Goal: Communication & Community: Answer question/provide support

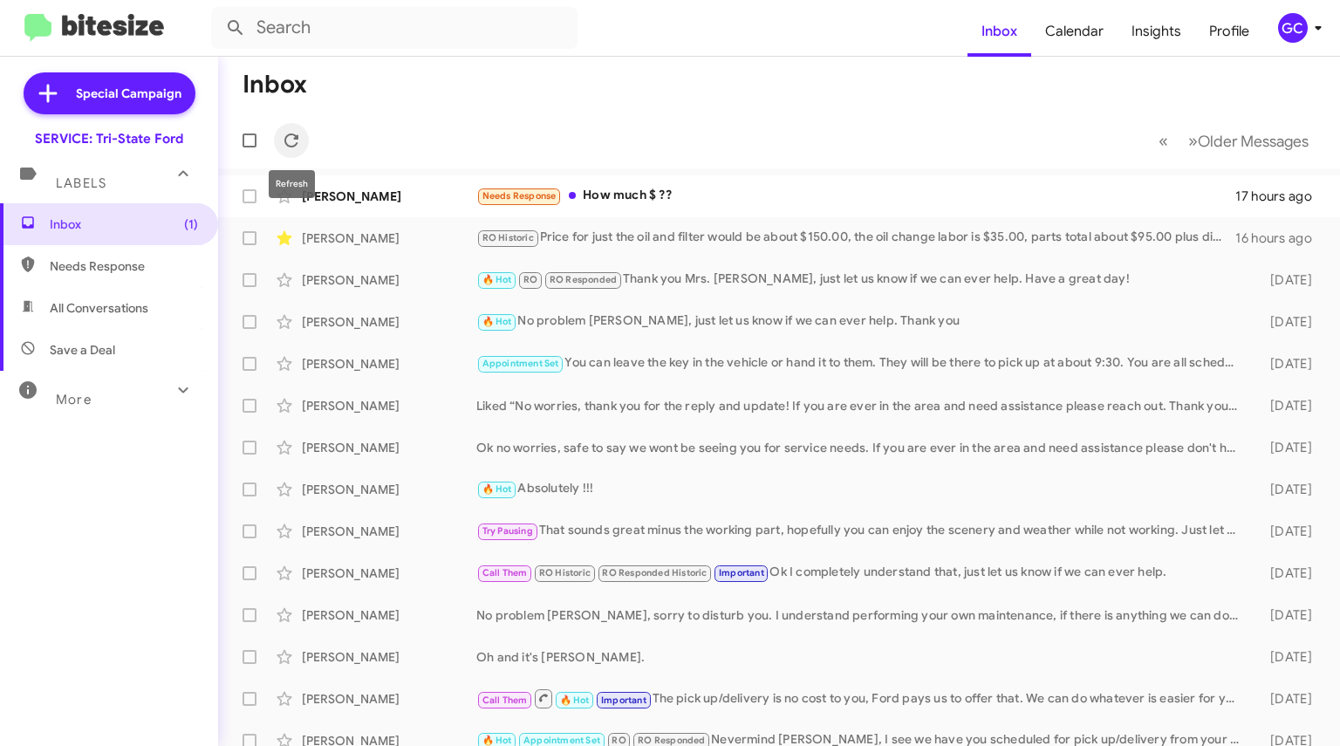
click at [296, 144] on icon at bounding box center [291, 140] width 14 height 14
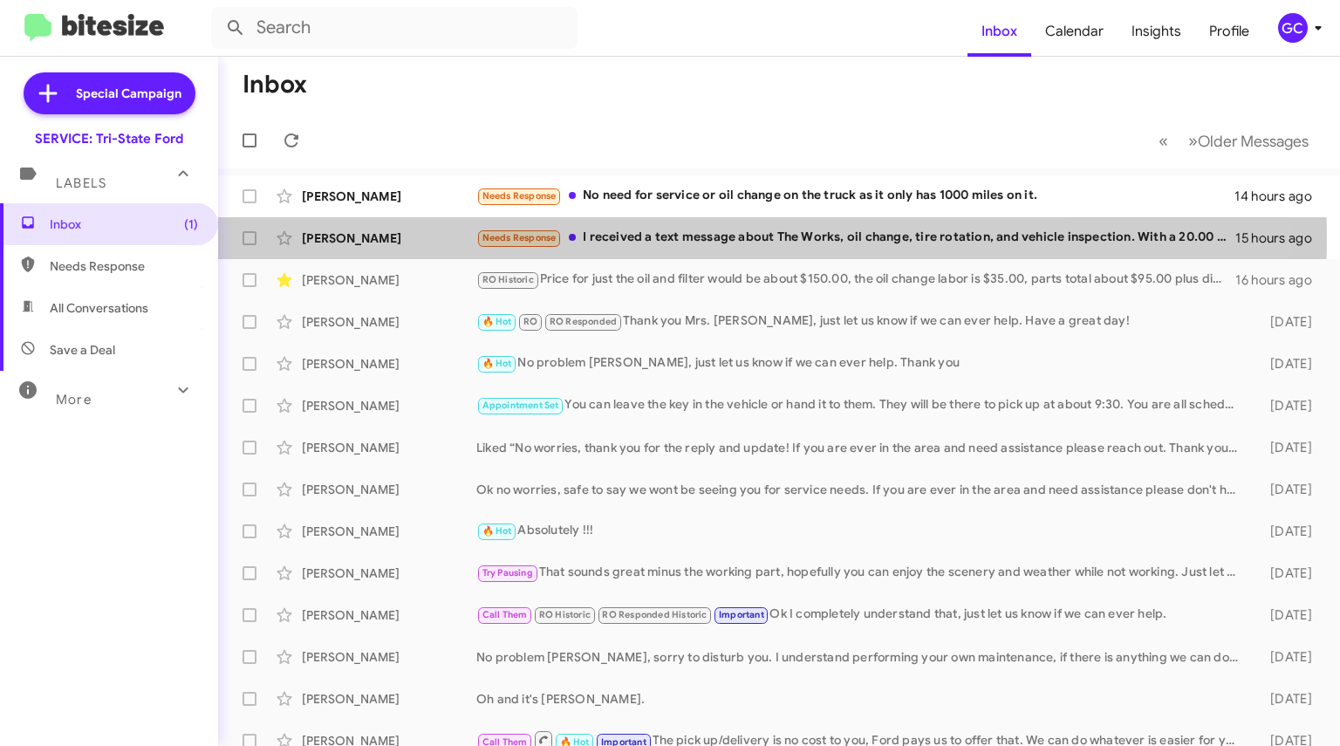
click at [644, 237] on div "Needs Response I received a text message about The Works, oil change, tire rota…" at bounding box center [855, 238] width 759 height 20
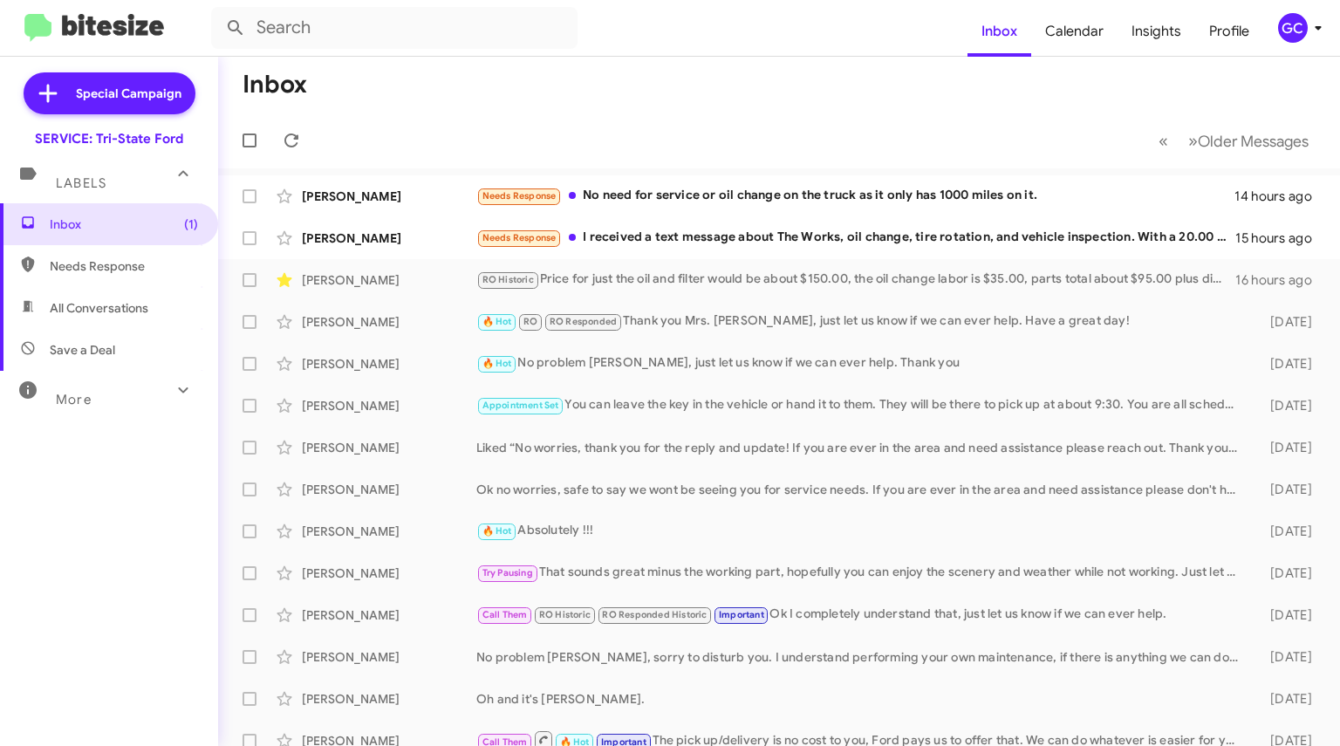
click at [651, 232] on div "Needs Response I received a text message about The Works, oil change, tire rota…" at bounding box center [855, 238] width 759 height 20
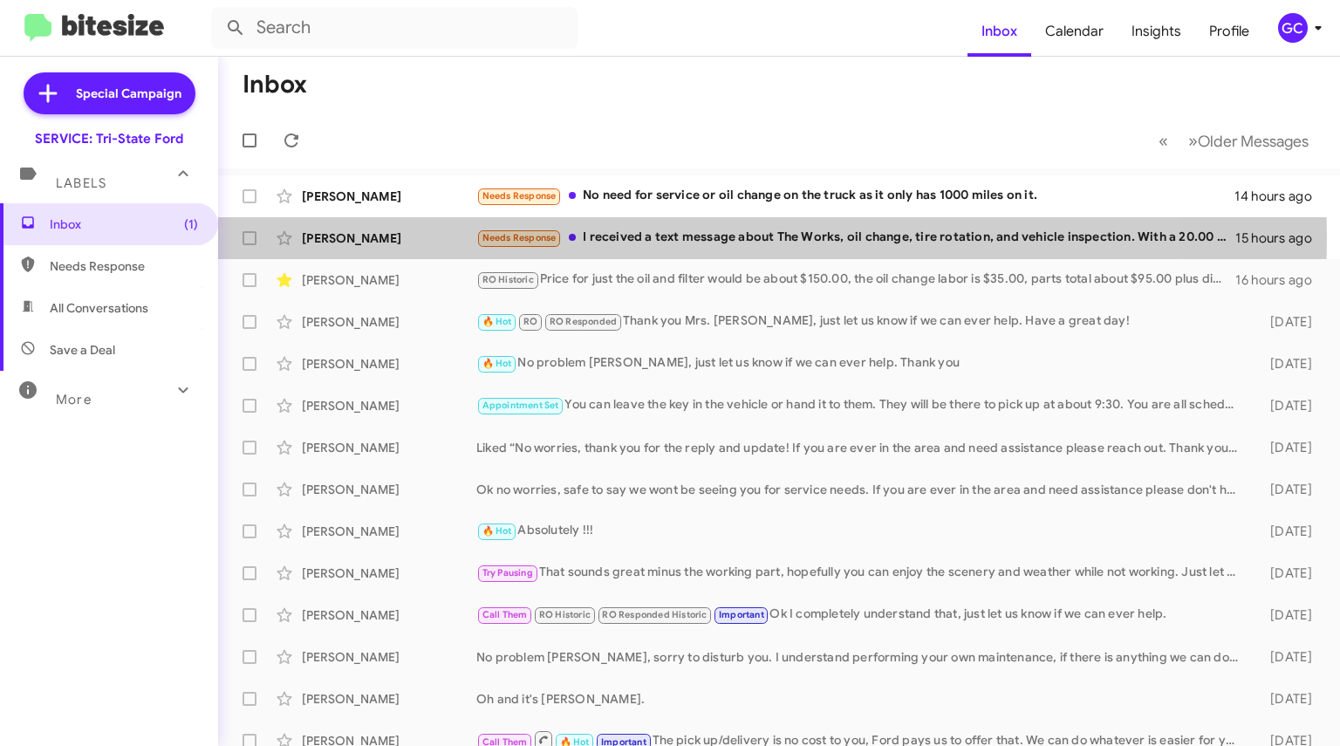
click at [366, 238] on div "[PERSON_NAME]" at bounding box center [389, 237] width 174 height 17
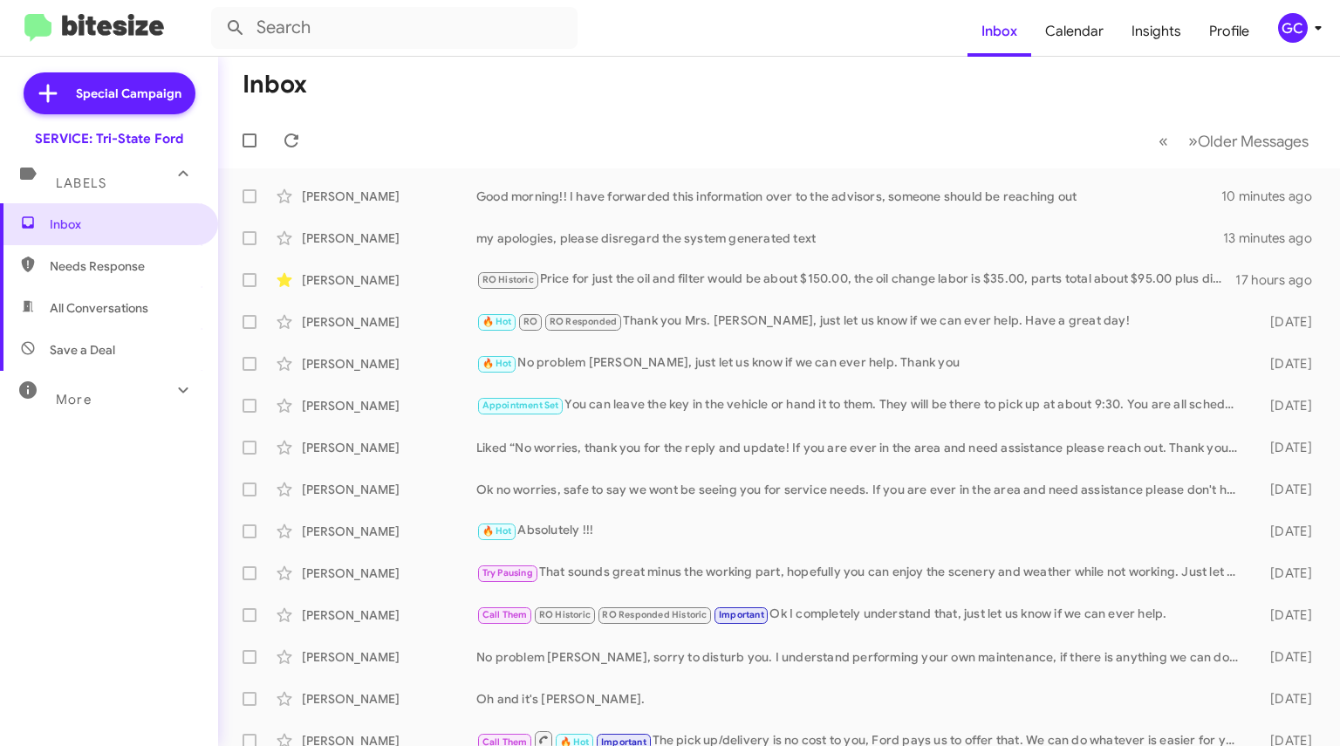
click at [556, 188] on div "Good morning!! I have forwarded this information over to the advisors, someone …" at bounding box center [848, 196] width 745 height 17
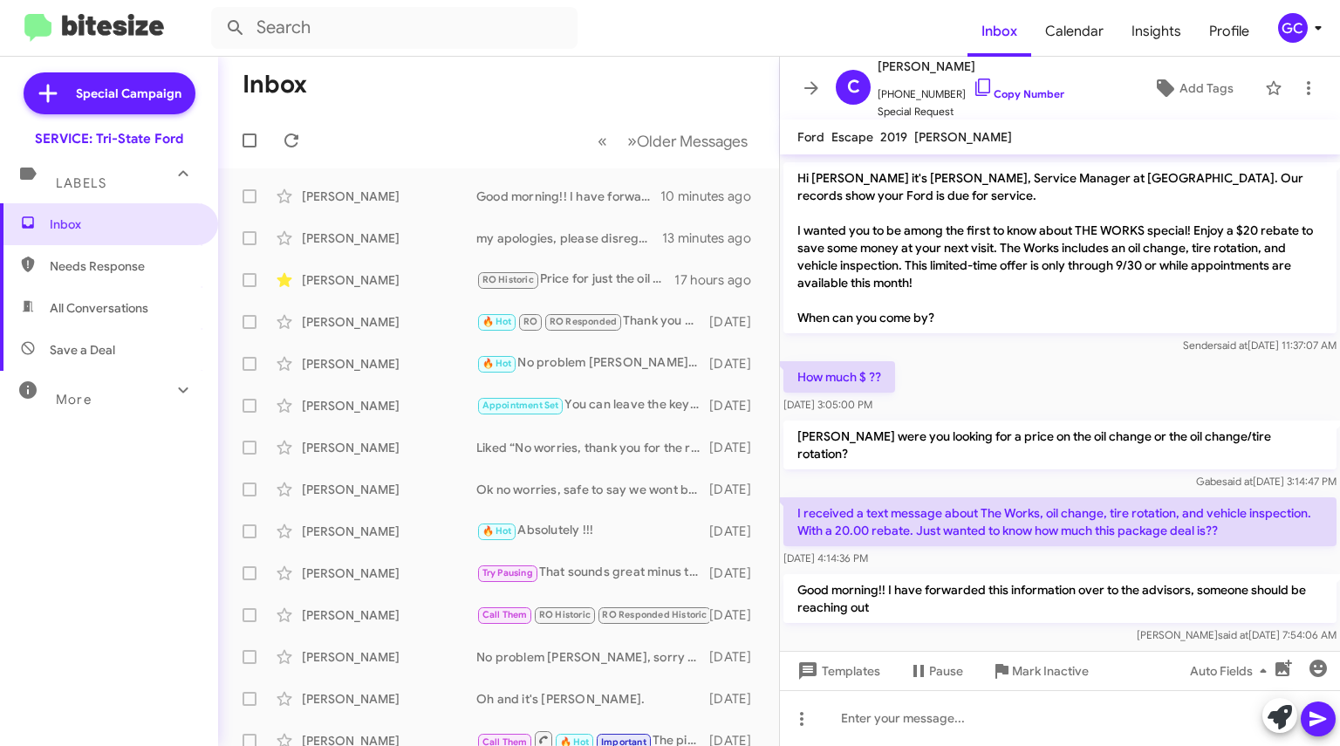
scroll to position [529, 0]
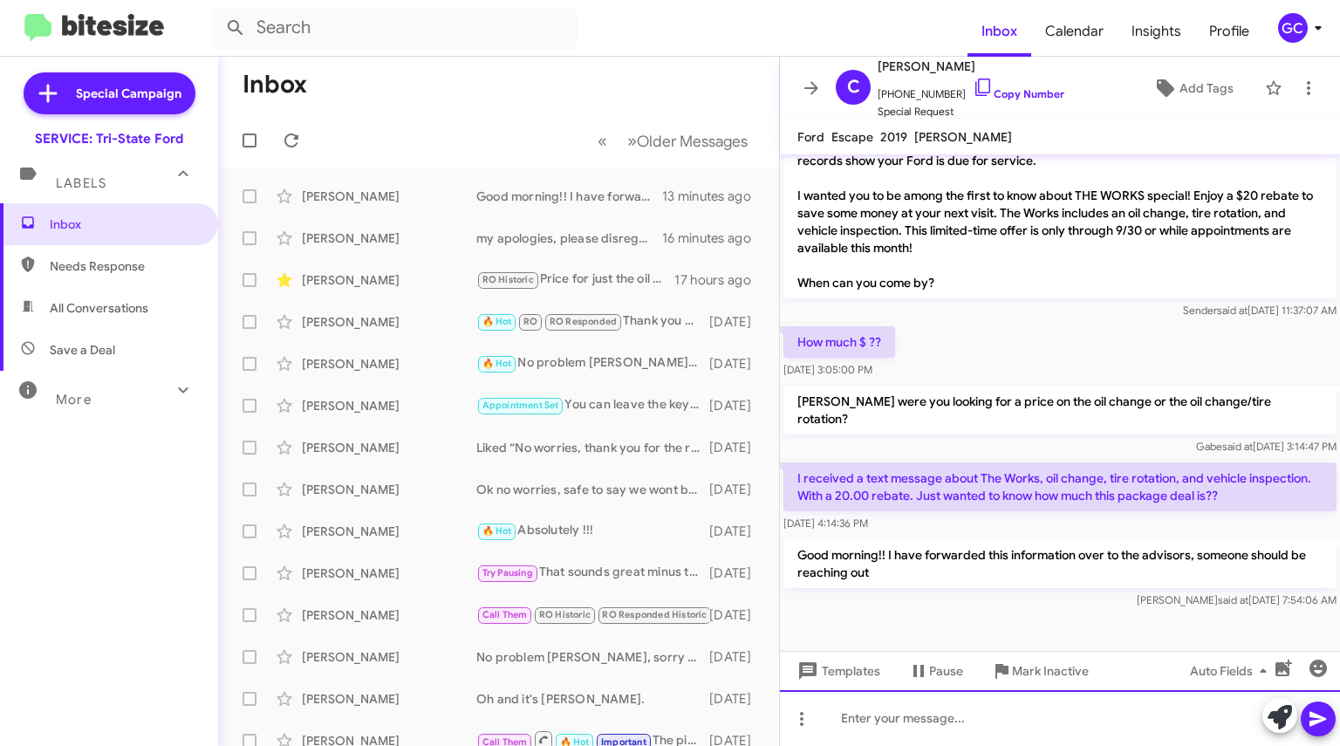
click at [887, 721] on div at bounding box center [1060, 718] width 560 height 56
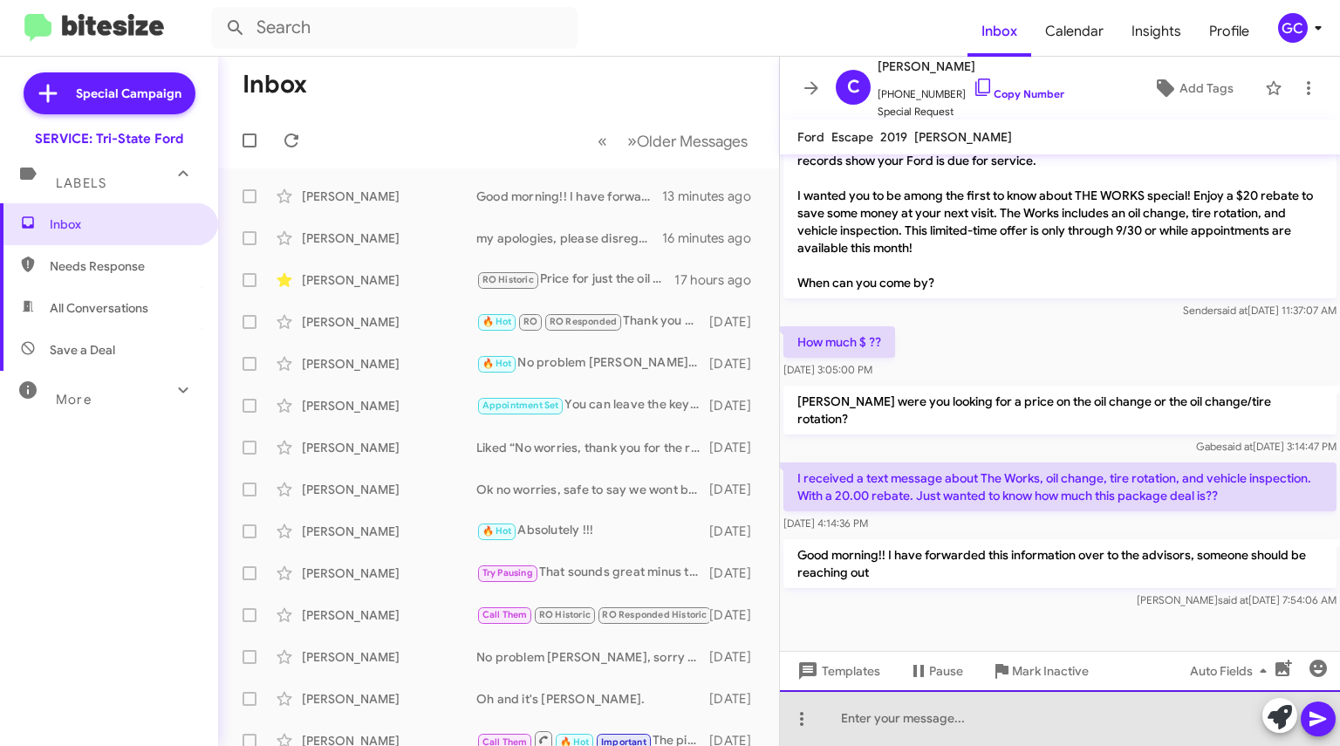
click at [895, 717] on div at bounding box center [1060, 718] width 560 height 56
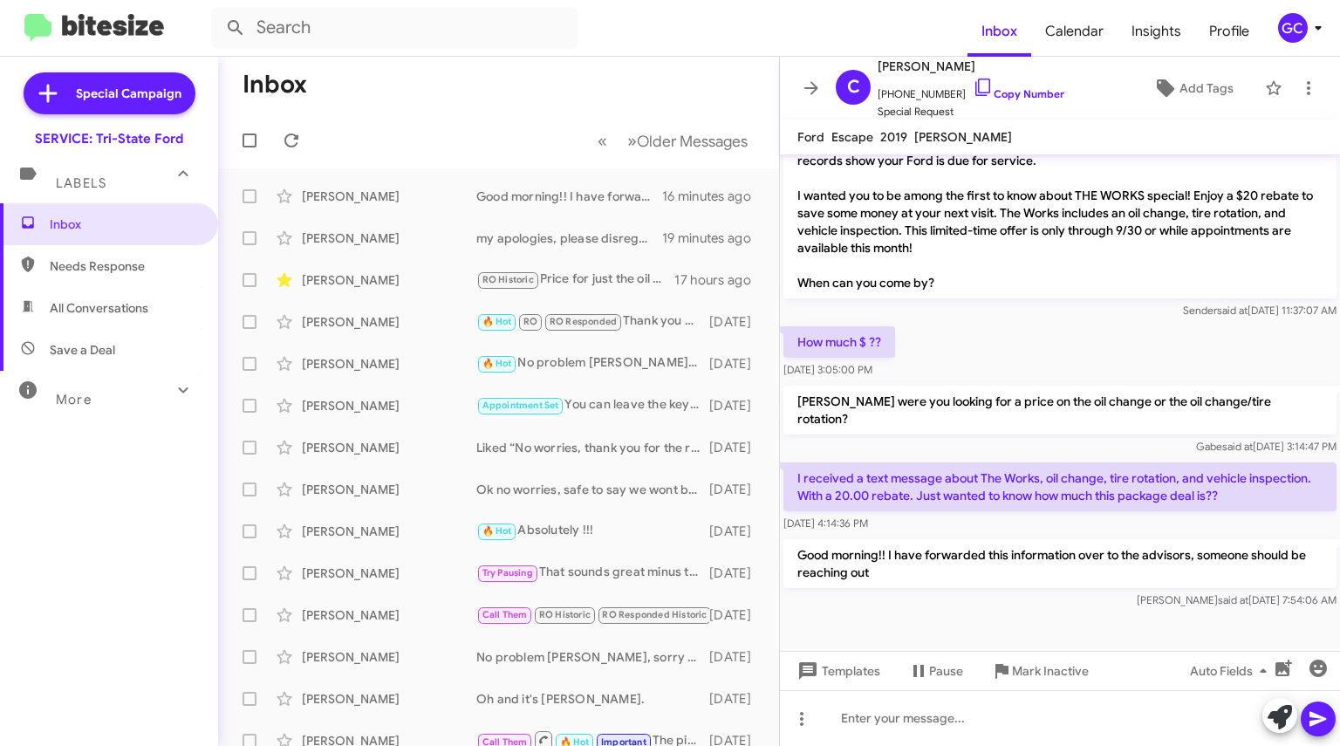
click at [1012, 99] on link "Copy Number" at bounding box center [1019, 93] width 92 height 13
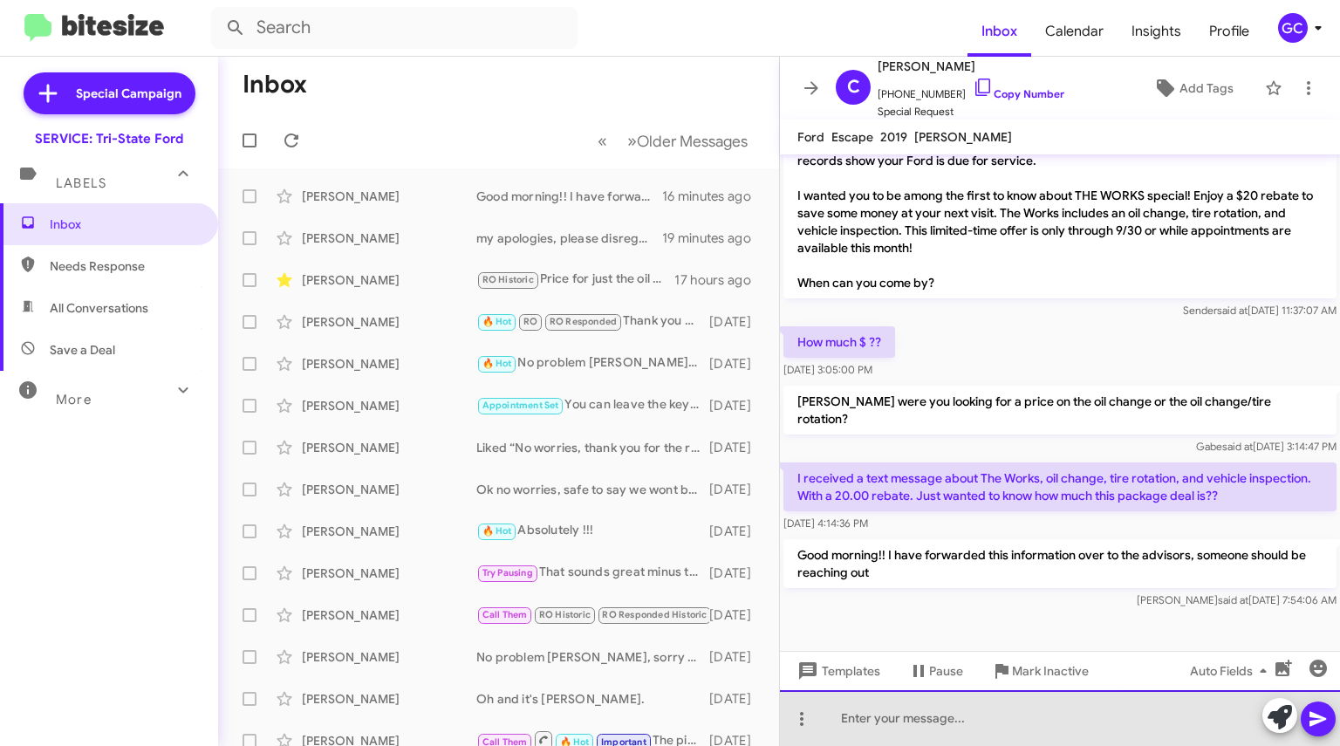
click at [898, 719] on div at bounding box center [1060, 718] width 560 height 56
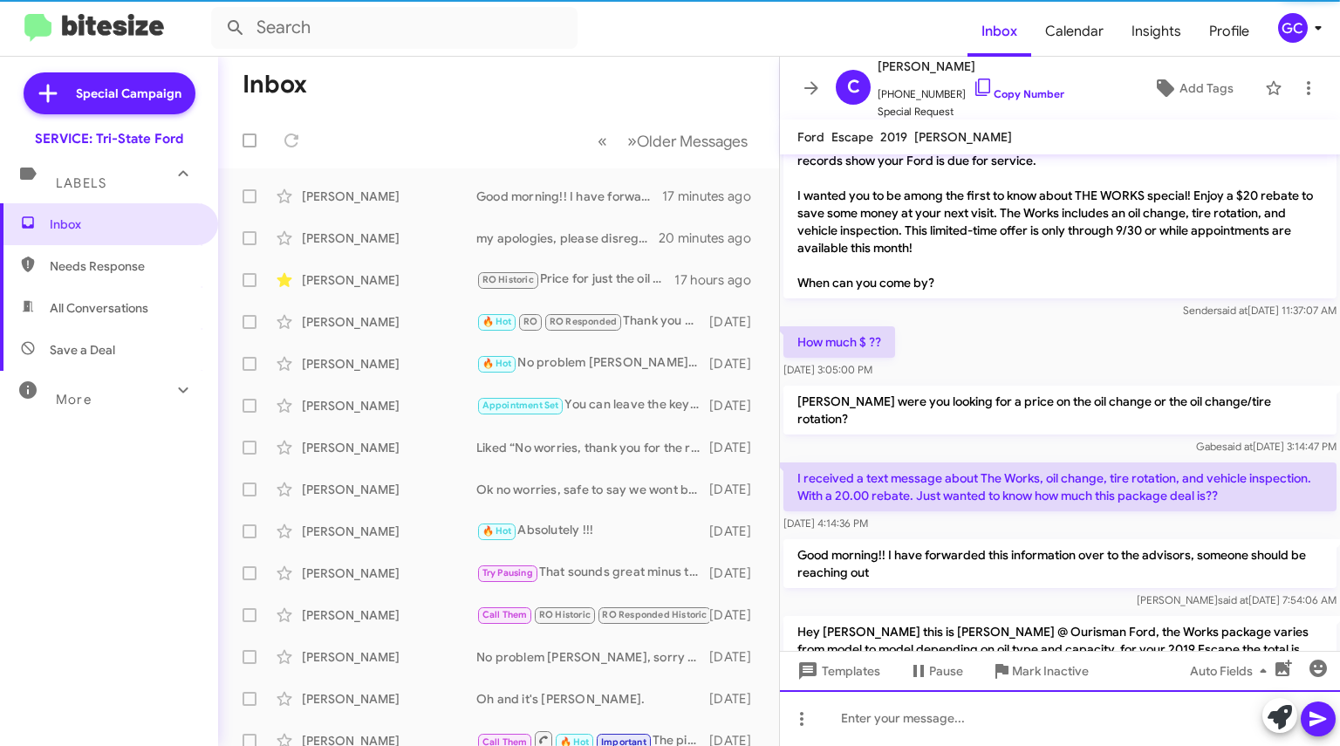
scroll to position [0, 0]
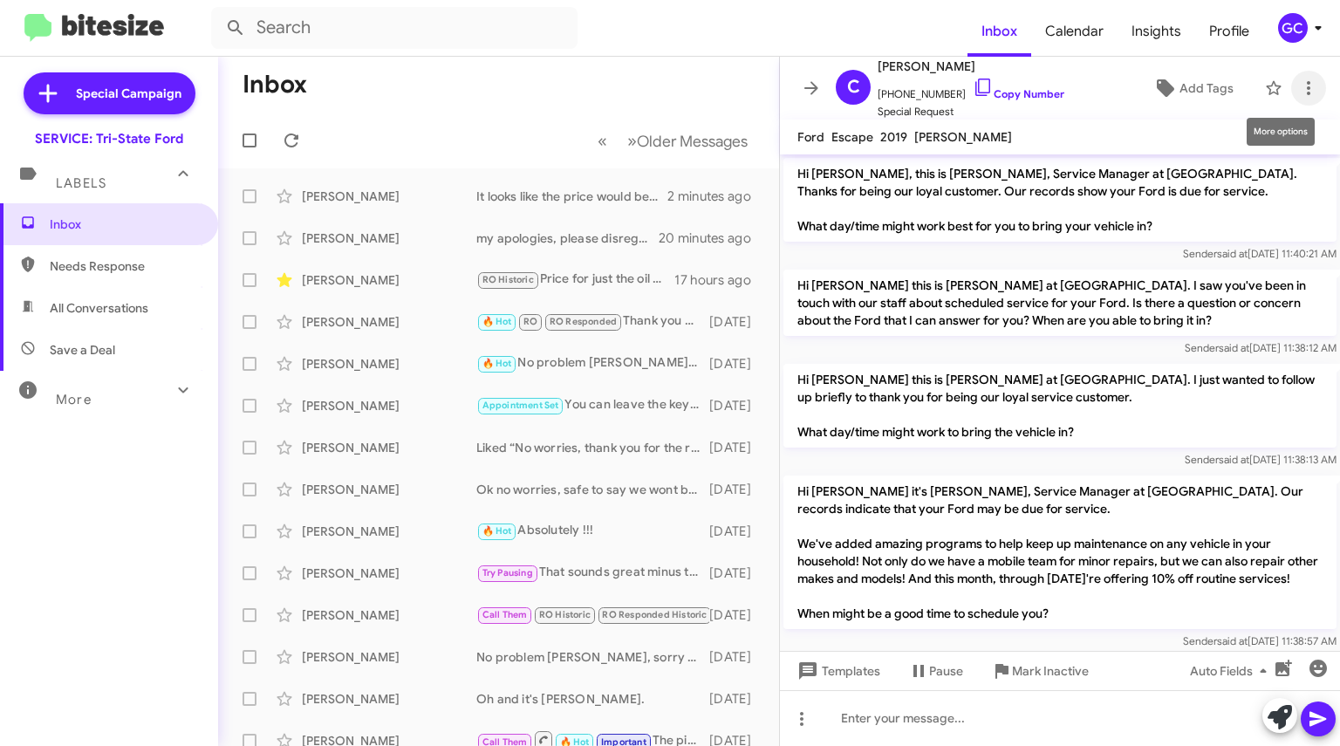
click at [1298, 91] on icon at bounding box center [1308, 88] width 21 height 21
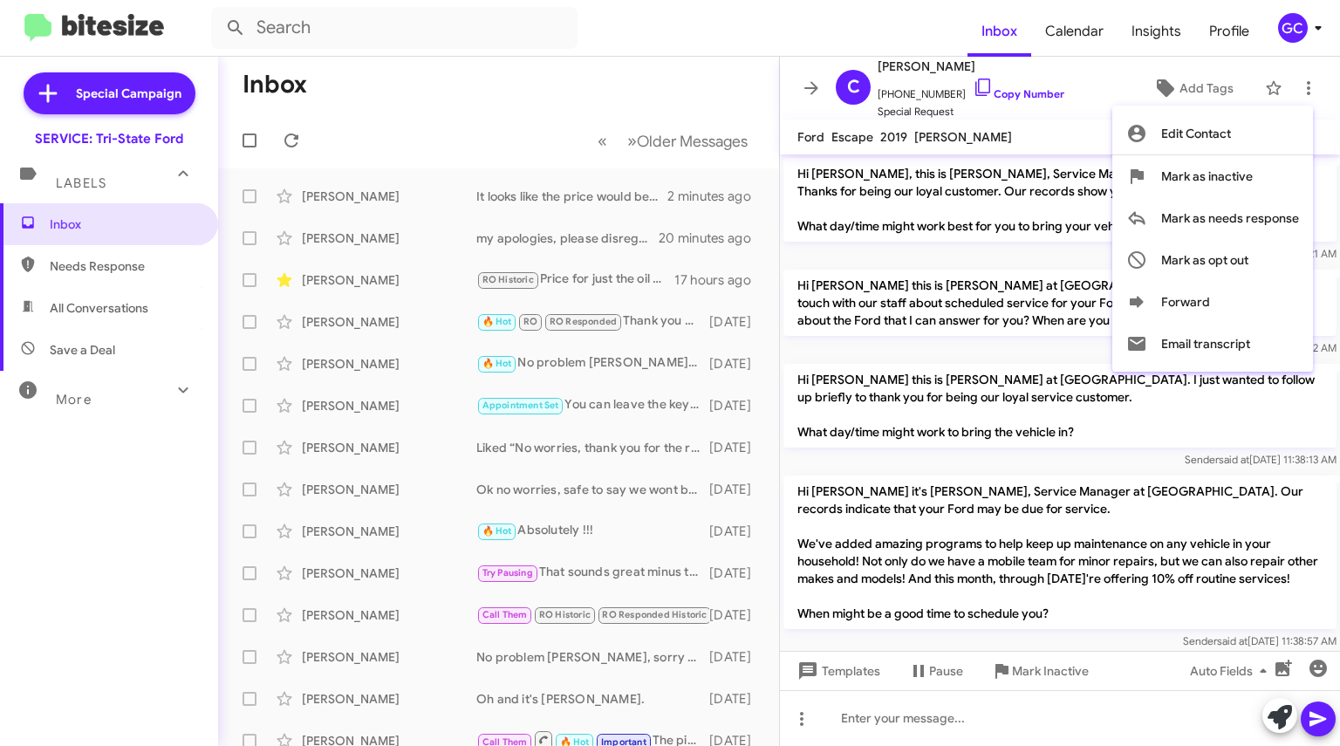
click at [1207, 222] on span "Mark as needs response" at bounding box center [1230, 218] width 138 height 42
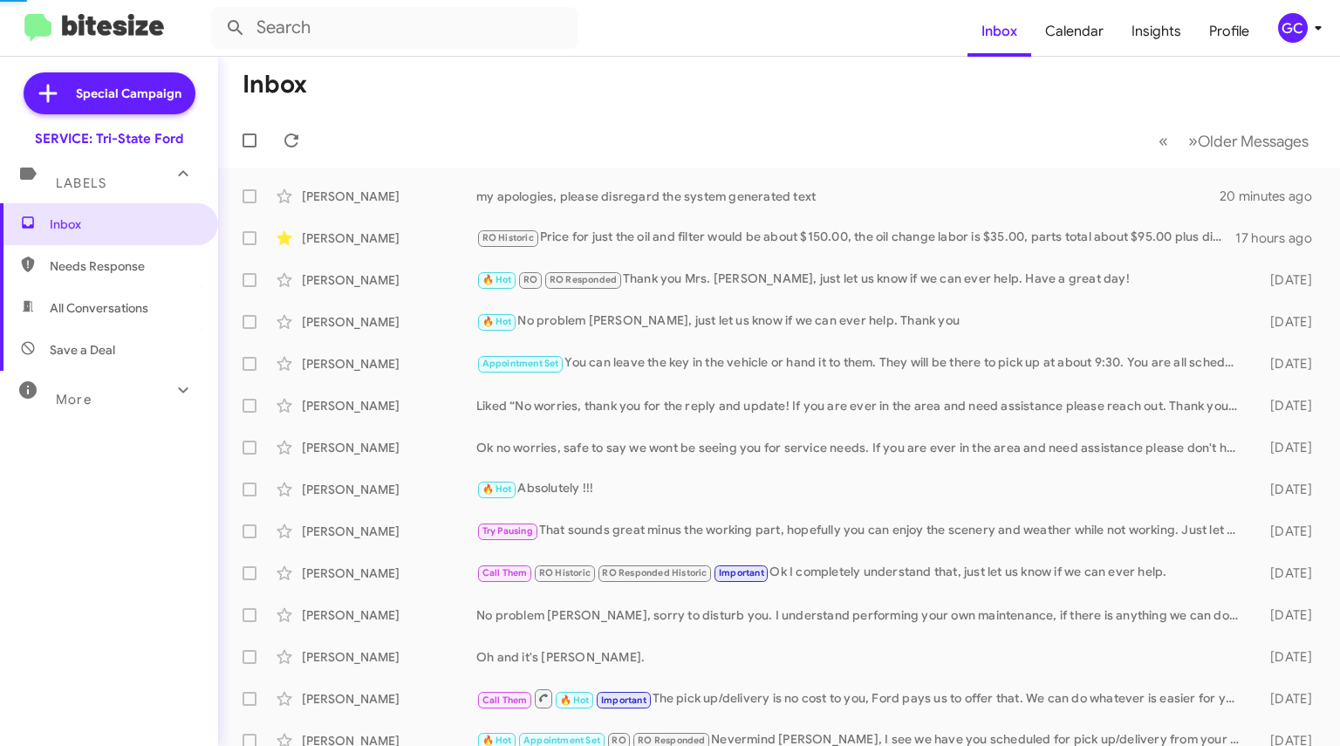
drag, startPoint x: 1207, startPoint y: 222, endPoint x: 938, endPoint y: 181, distance: 272.6
click at [938, 181] on div "Monica Larue my apologies, please disregard the system generated text 20 minute…" at bounding box center [779, 196] width 1094 height 35
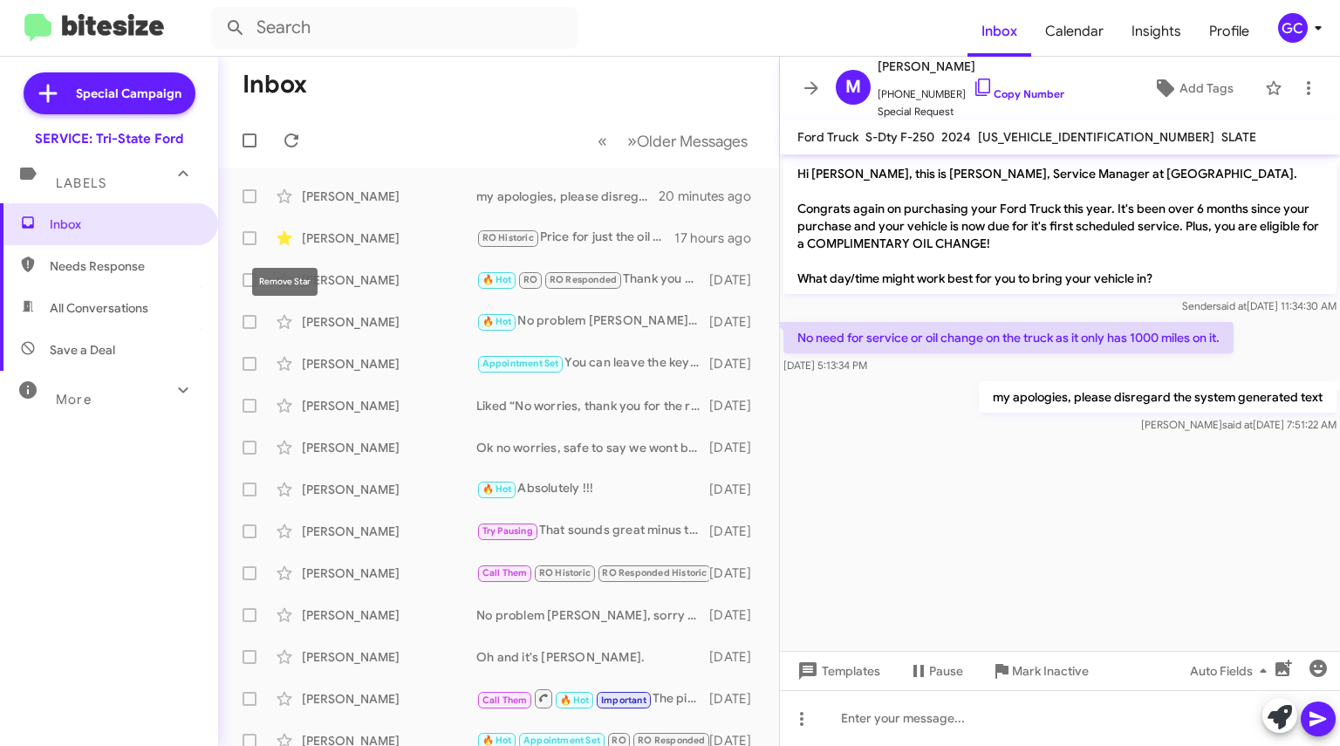
click at [287, 240] on icon at bounding box center [283, 238] width 15 height 14
click at [802, 89] on icon at bounding box center [811, 88] width 21 height 21
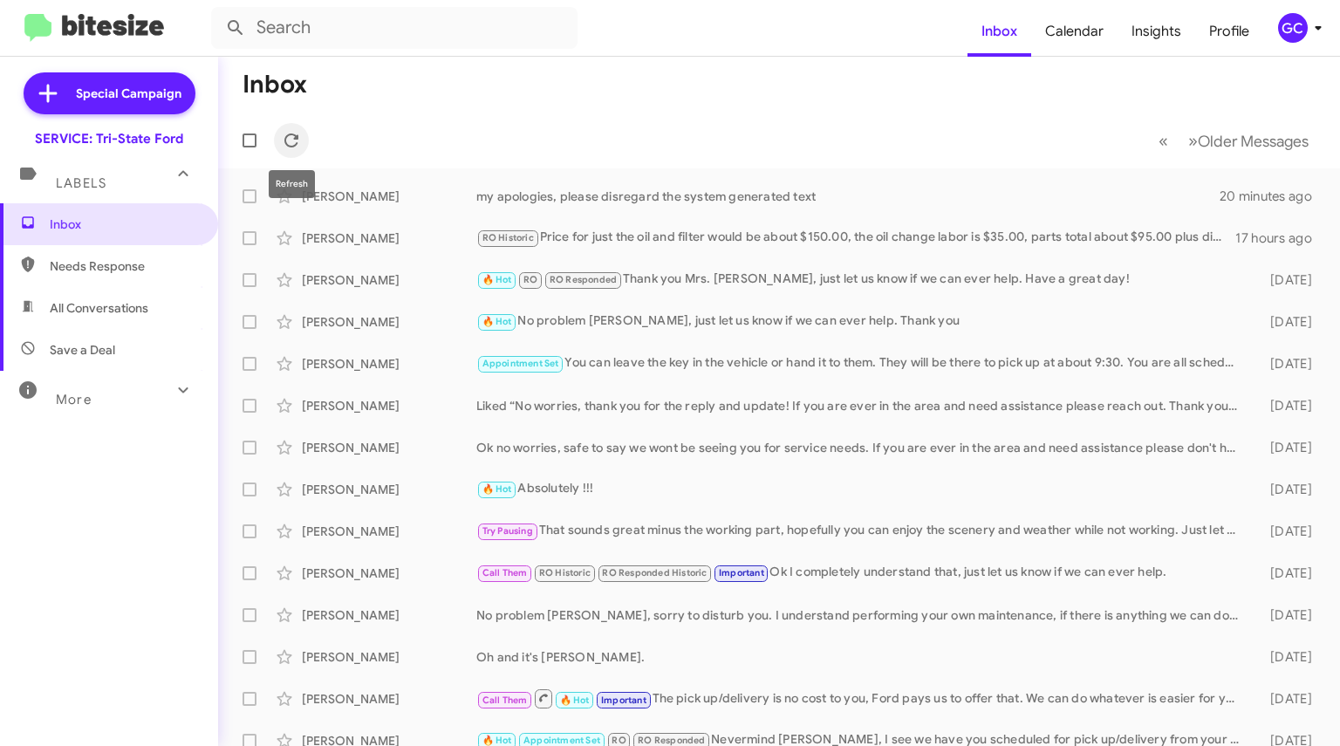
click at [296, 138] on icon at bounding box center [291, 140] width 14 height 14
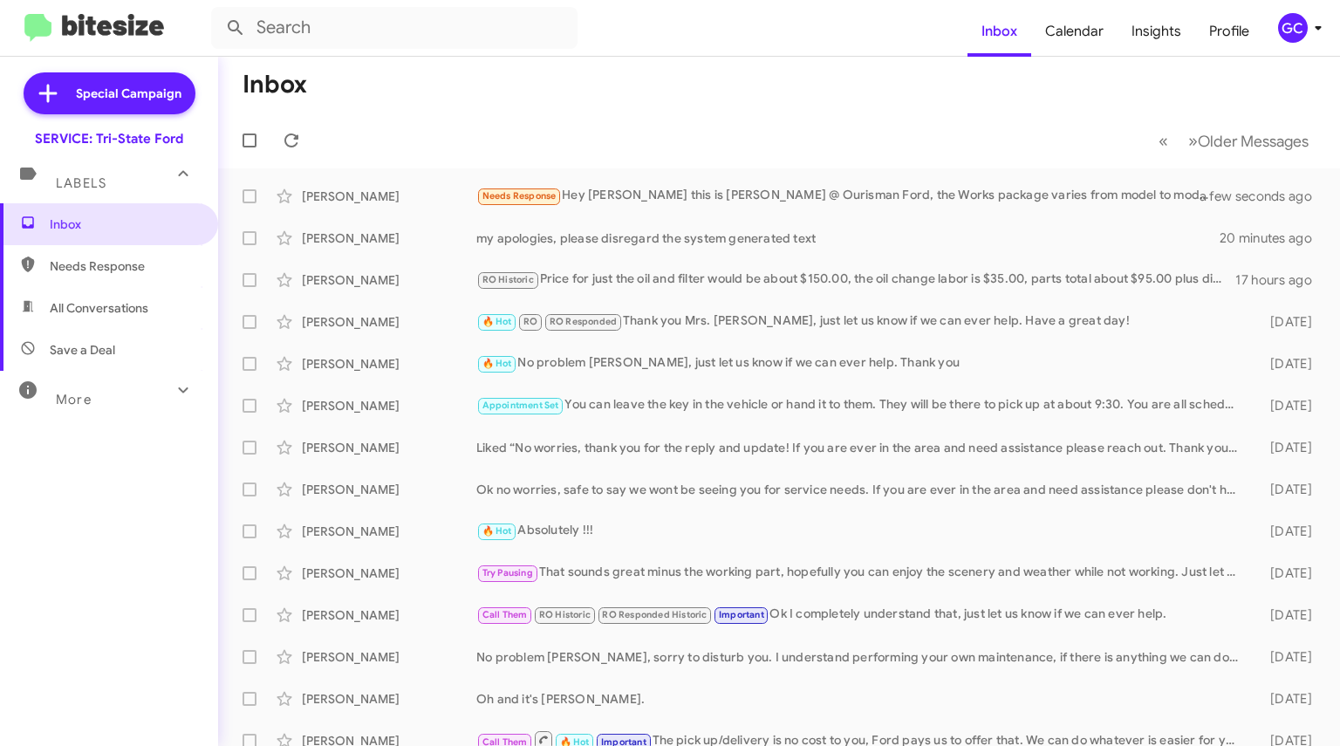
click at [541, 189] on small "Needs Response" at bounding box center [519, 196] width 82 height 17
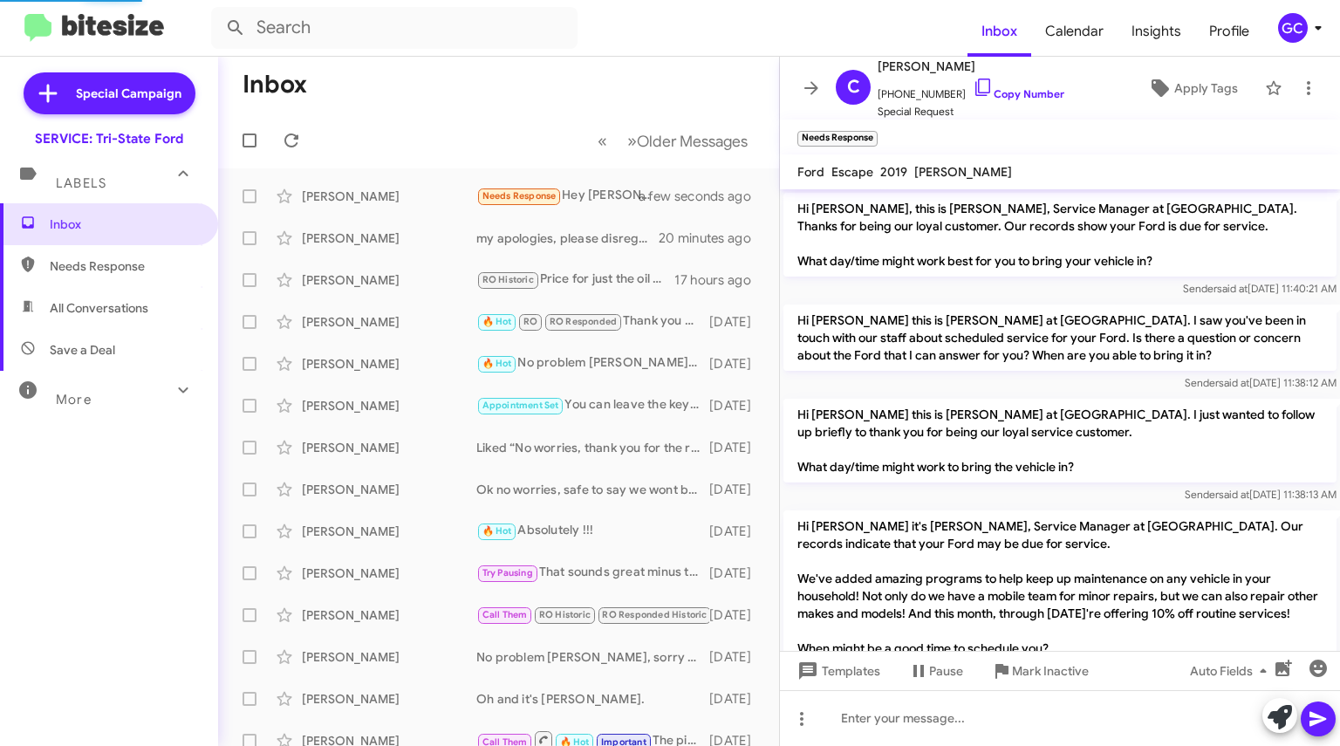
scroll to position [709, 0]
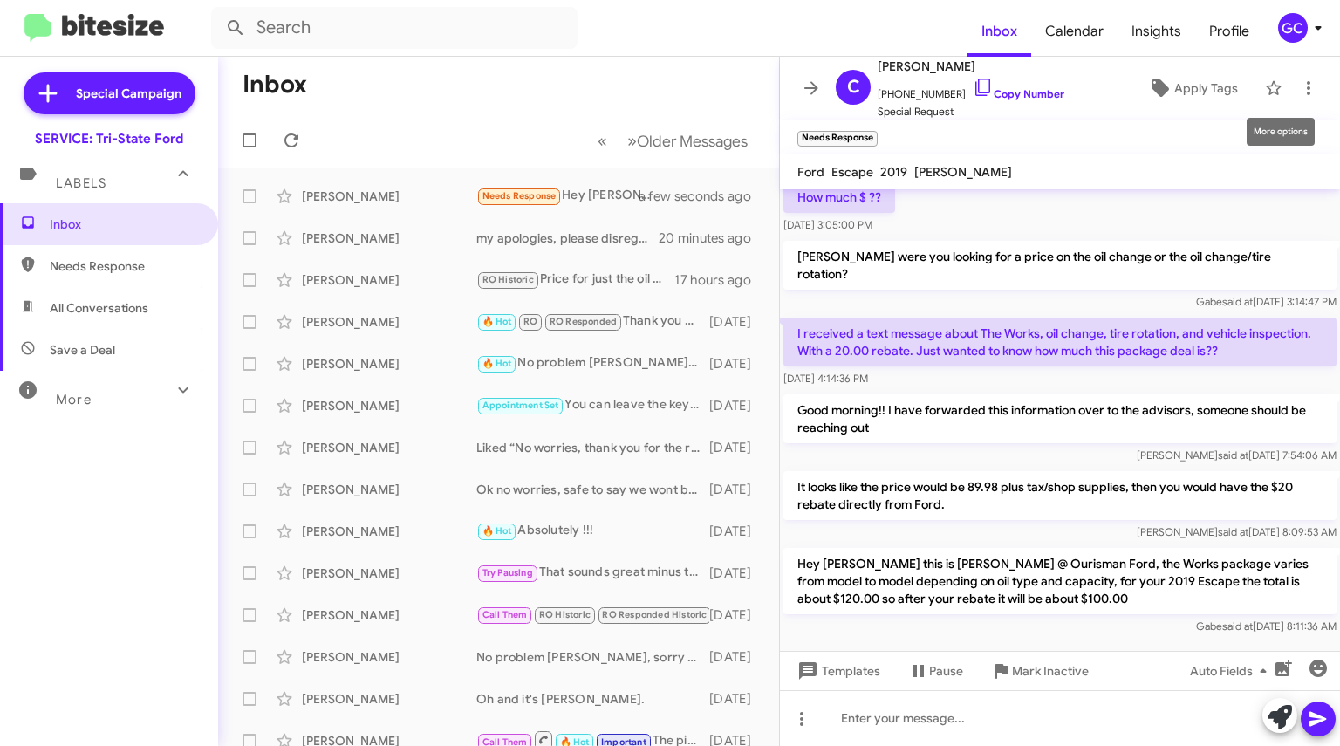
click at [1298, 89] on icon at bounding box center [1308, 88] width 21 height 21
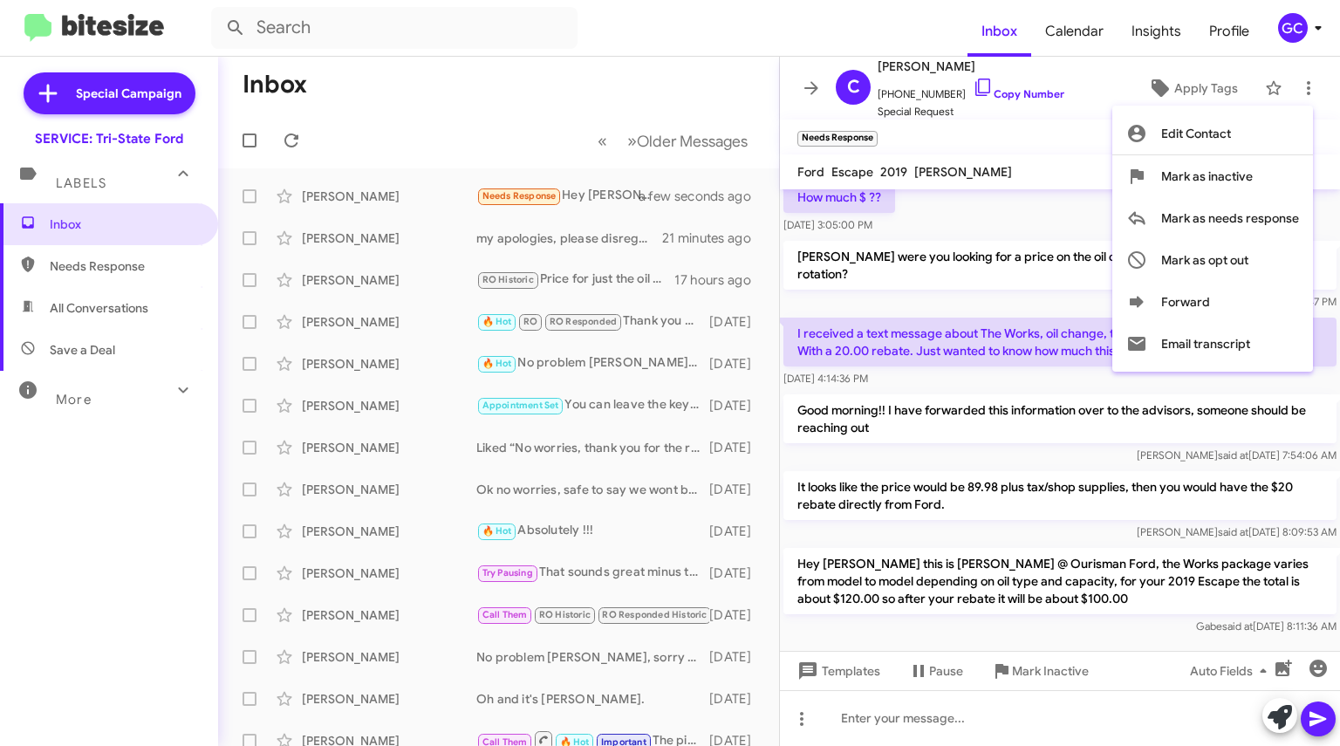
drag, startPoint x: 1211, startPoint y: 213, endPoint x: 1034, endPoint y: 133, distance: 194.0
click at [1034, 133] on div "Edit Contact Mark as inactive Mark as needs response Mark as opt out Forward Em…" at bounding box center [670, 373] width 1340 height 746
click at [1034, 133] on div at bounding box center [670, 373] width 1340 height 746
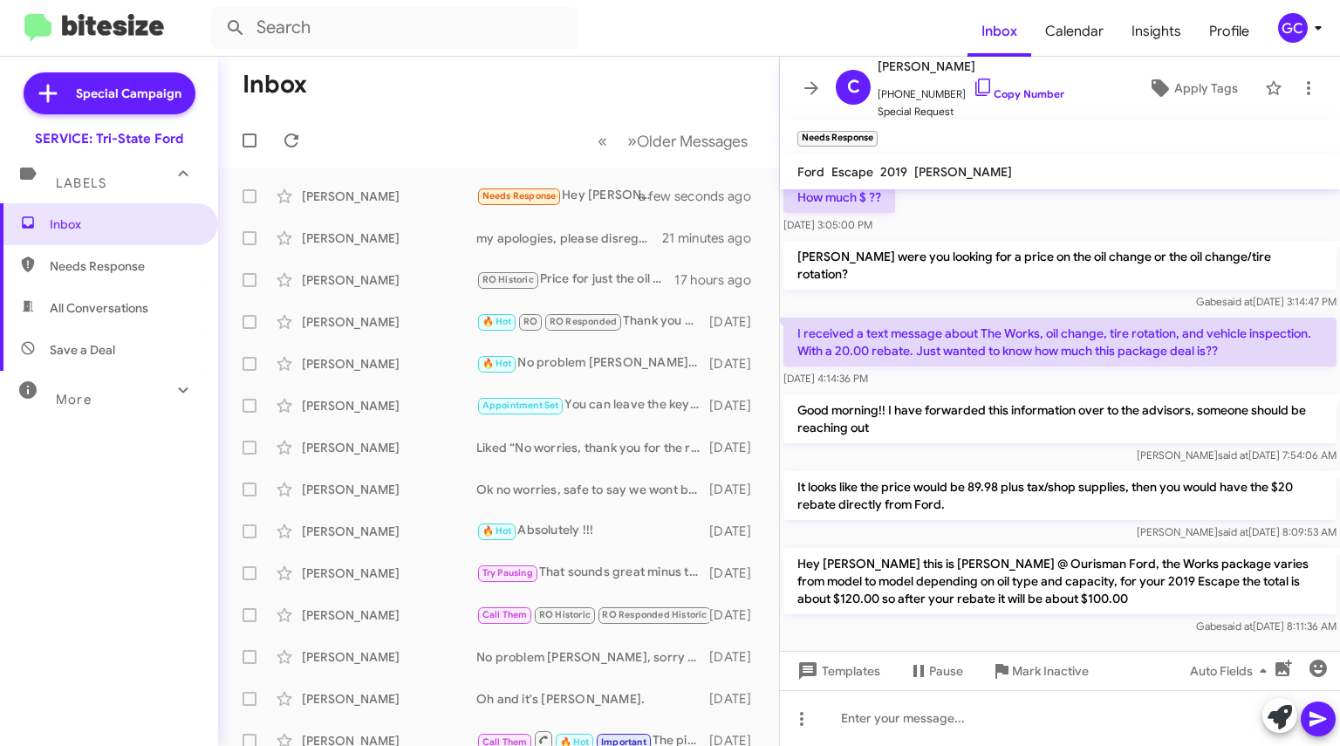
click at [523, 198] on span "Needs Response" at bounding box center [519, 195] width 74 height 11
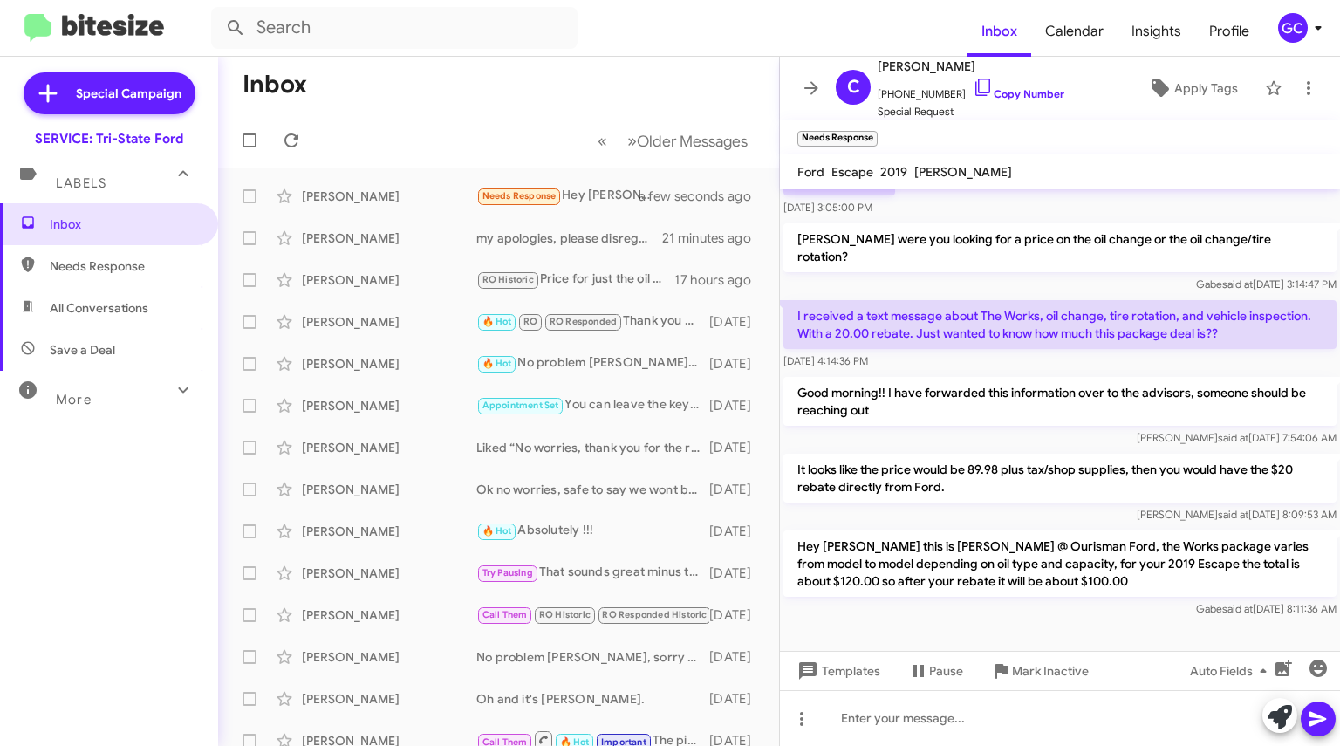
scroll to position [744, 0]
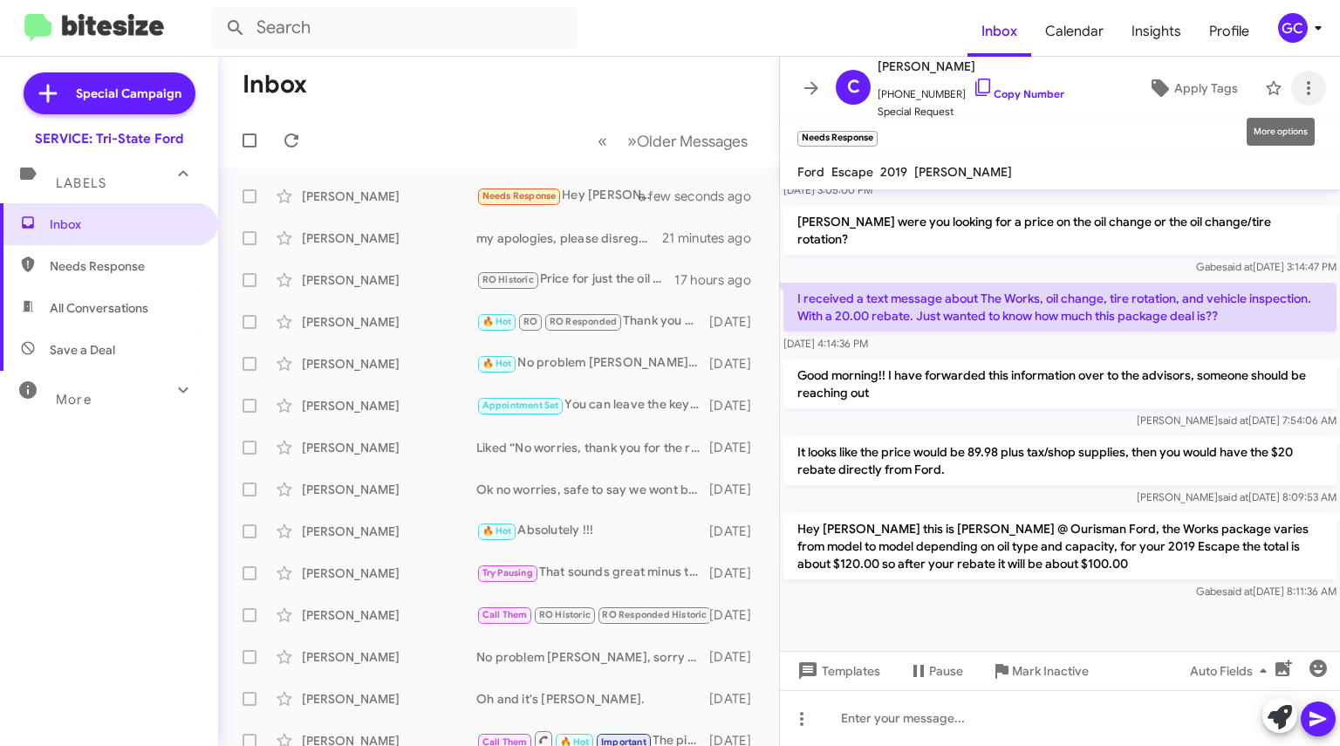
click at [1302, 88] on icon at bounding box center [1308, 88] width 21 height 21
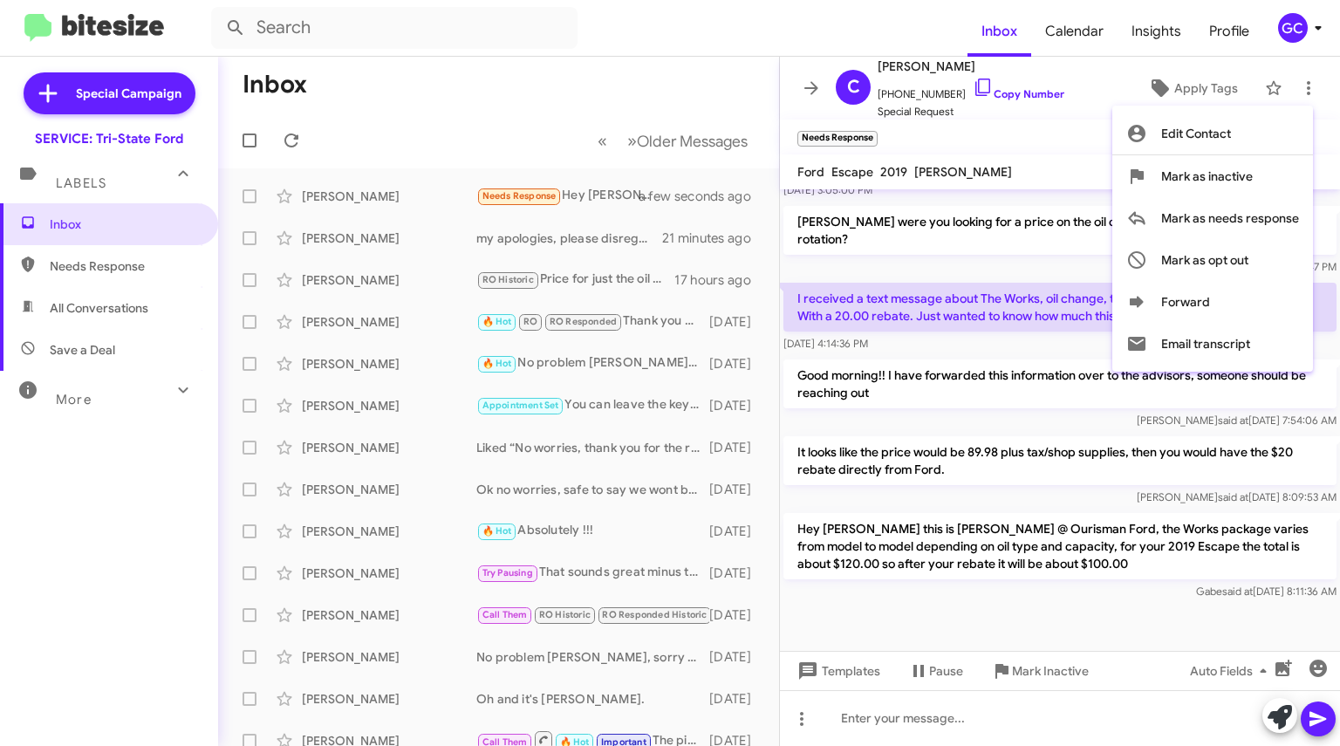
click at [1190, 547] on div at bounding box center [670, 373] width 1340 height 746
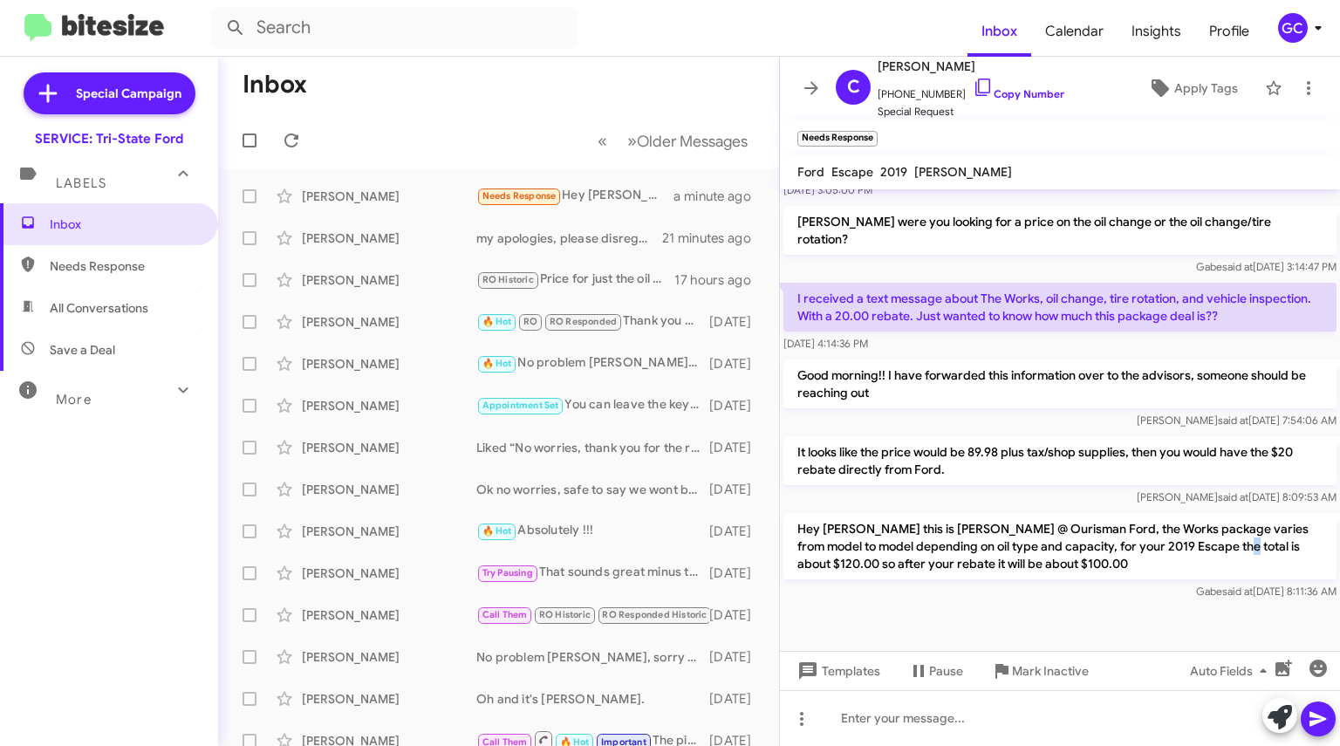
drag, startPoint x: 1190, startPoint y: 543, endPoint x: 1209, endPoint y: 540, distance: 19.4
click at [1209, 540] on p "Hey Mr. Billings this is Gabriel @ Ourisman Ford, the Works package varies from…" at bounding box center [1059, 546] width 553 height 66
click at [1204, 553] on p "Hey Mr. Billings this is Gabriel @ Ourisman Ford, the Works package varies from…" at bounding box center [1059, 546] width 553 height 66
click at [1298, 81] on icon at bounding box center [1308, 88] width 21 height 21
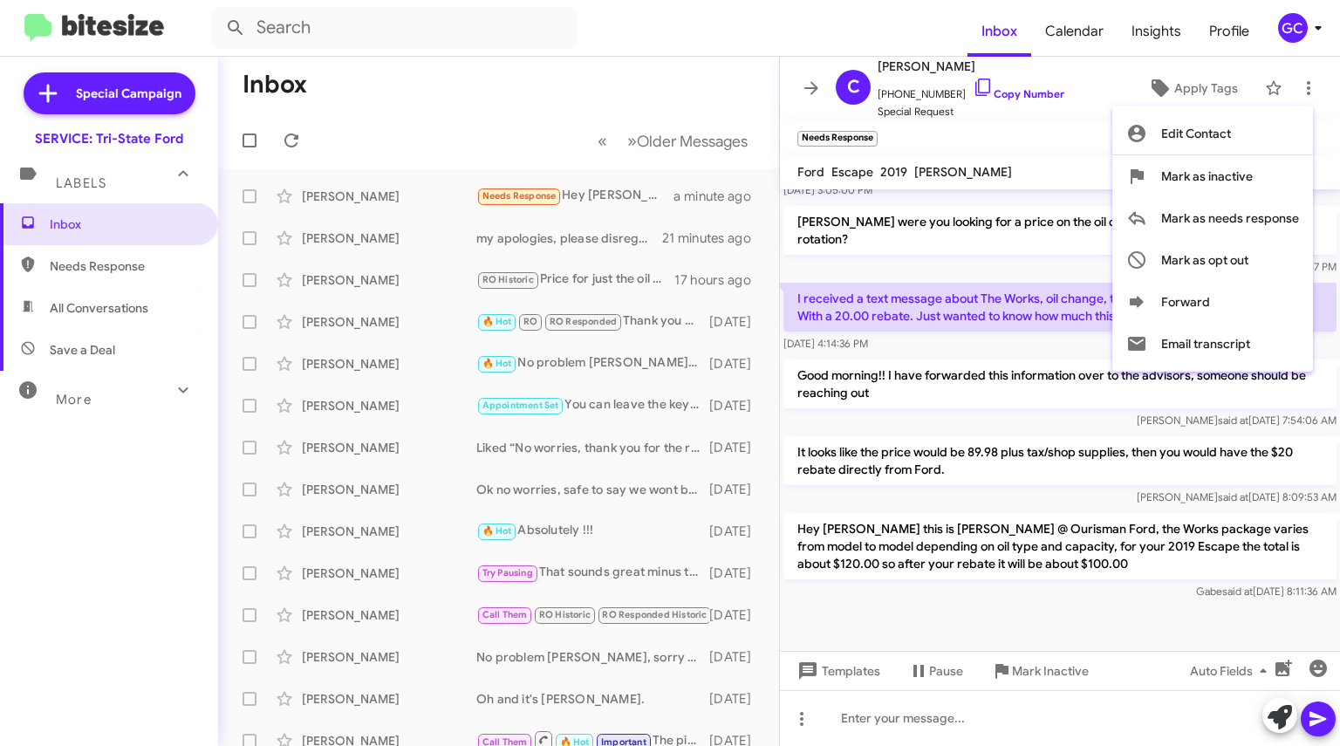
click at [290, 146] on div at bounding box center [670, 373] width 1340 height 746
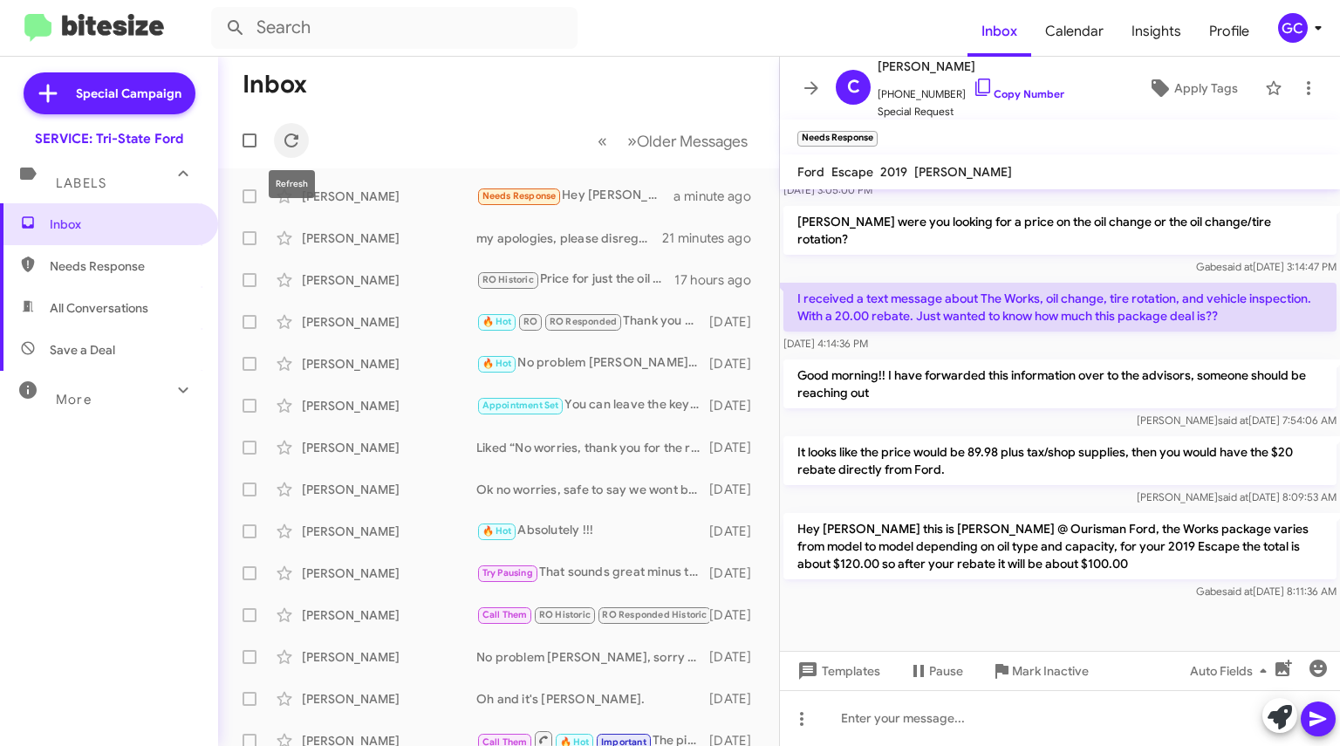
click at [290, 146] on icon at bounding box center [291, 140] width 14 height 14
click at [1298, 88] on icon at bounding box center [1308, 88] width 21 height 21
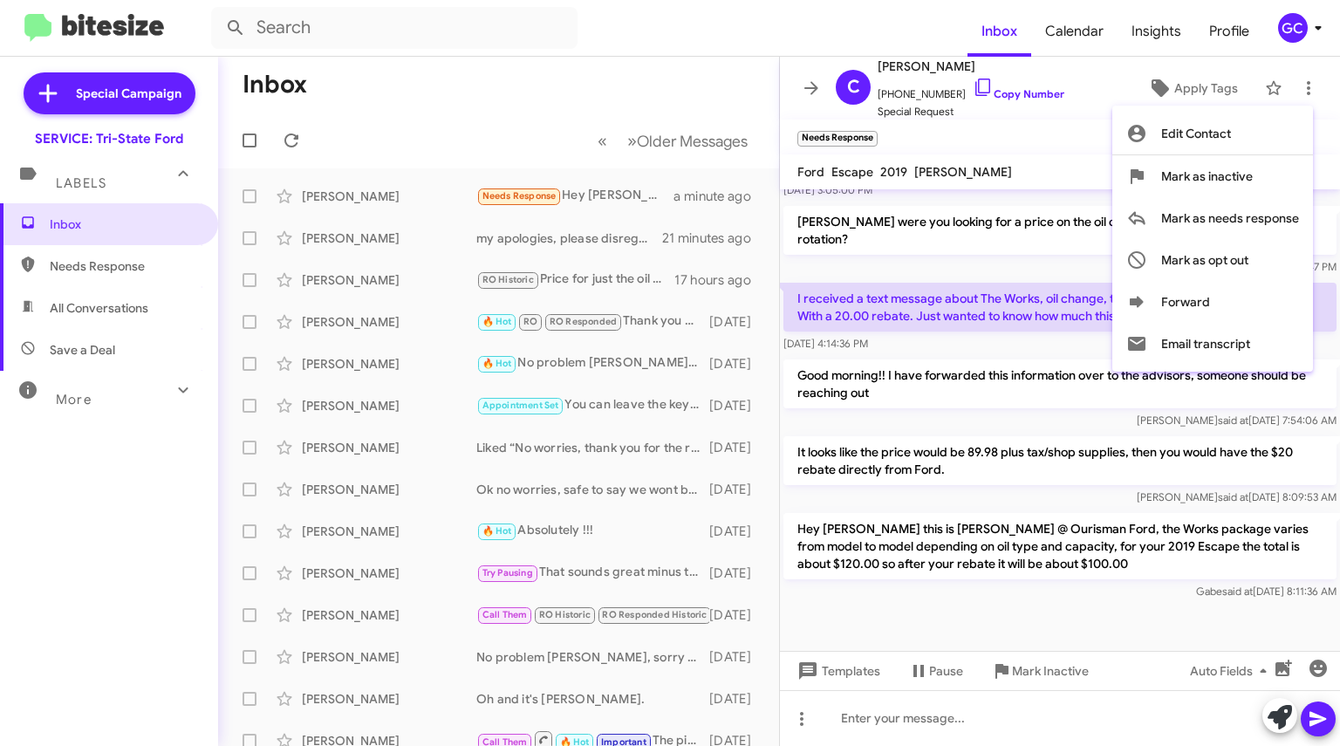
click at [688, 34] on div at bounding box center [670, 373] width 1340 height 746
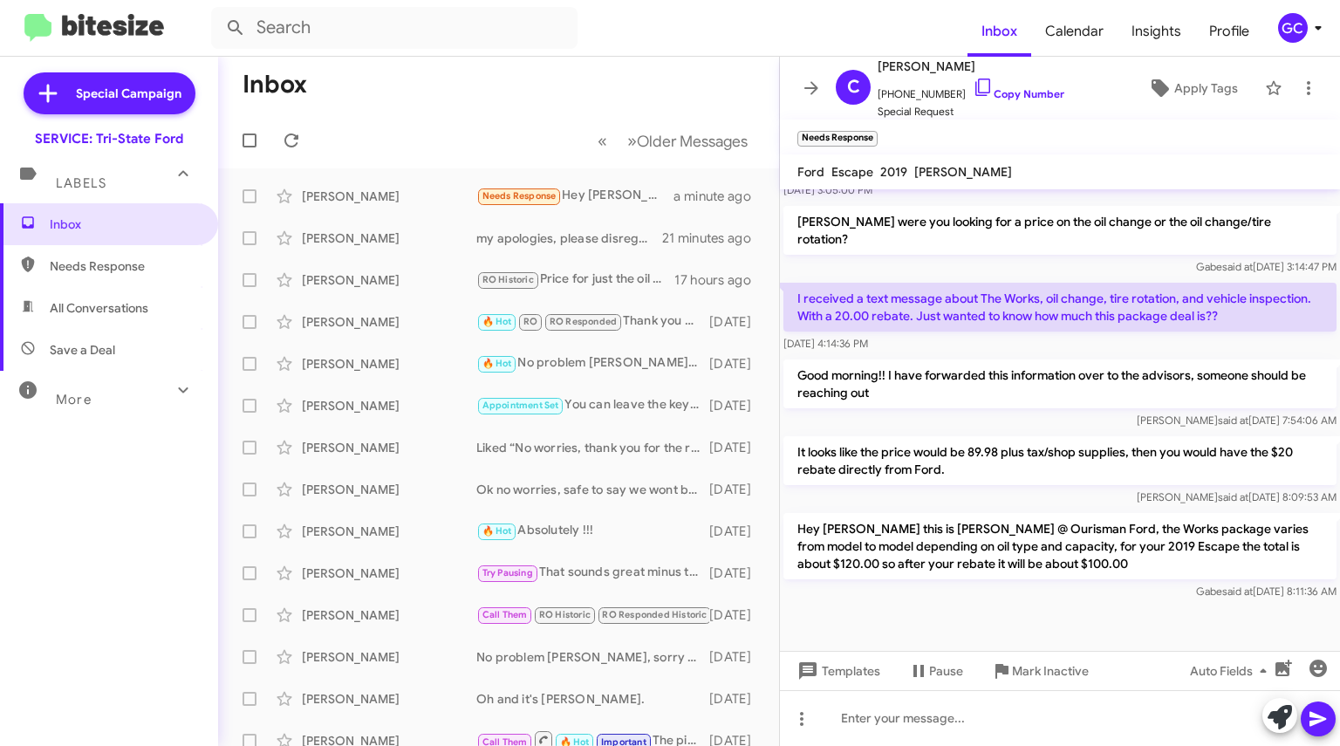
click at [804, 83] on icon at bounding box center [811, 88] width 21 height 21
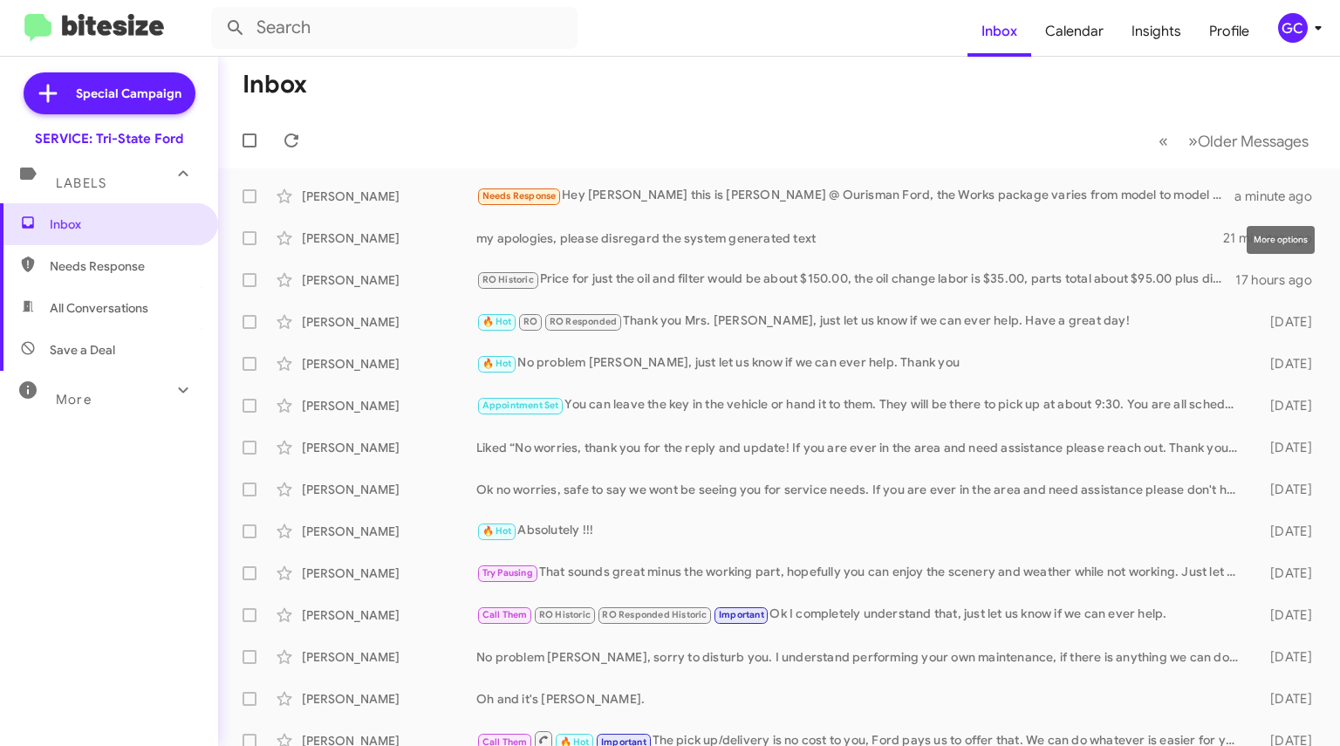
click at [0, 0] on icon at bounding box center [0, 0] width 0 height 0
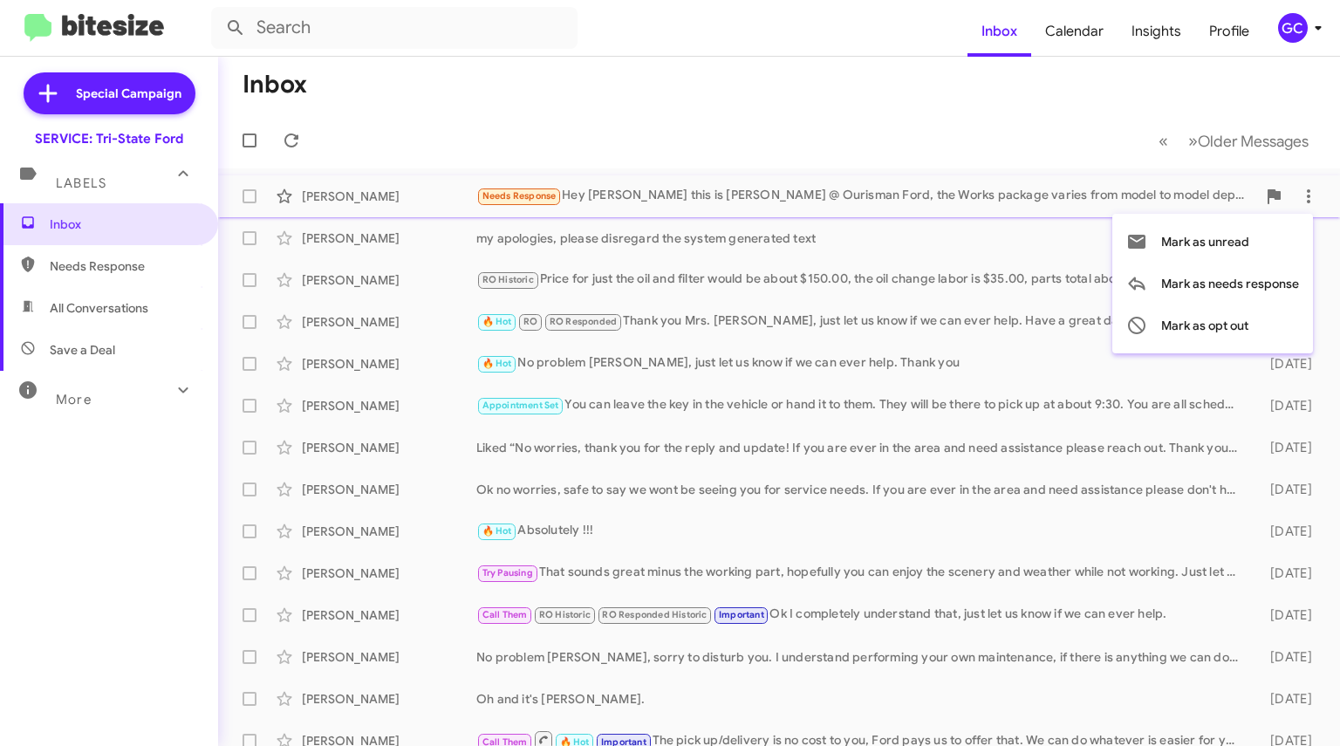
click at [861, 122] on div at bounding box center [670, 373] width 1340 height 746
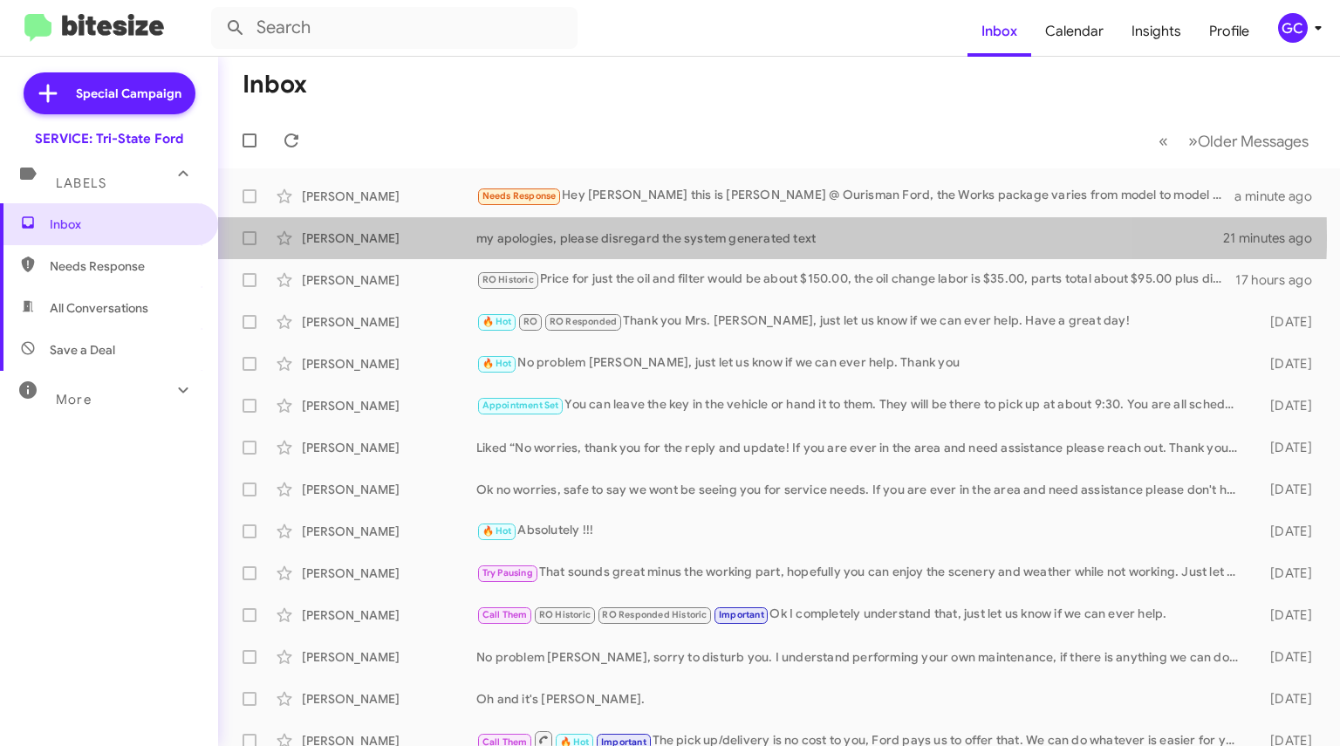
click at [454, 236] on div "[PERSON_NAME]" at bounding box center [389, 237] width 174 height 17
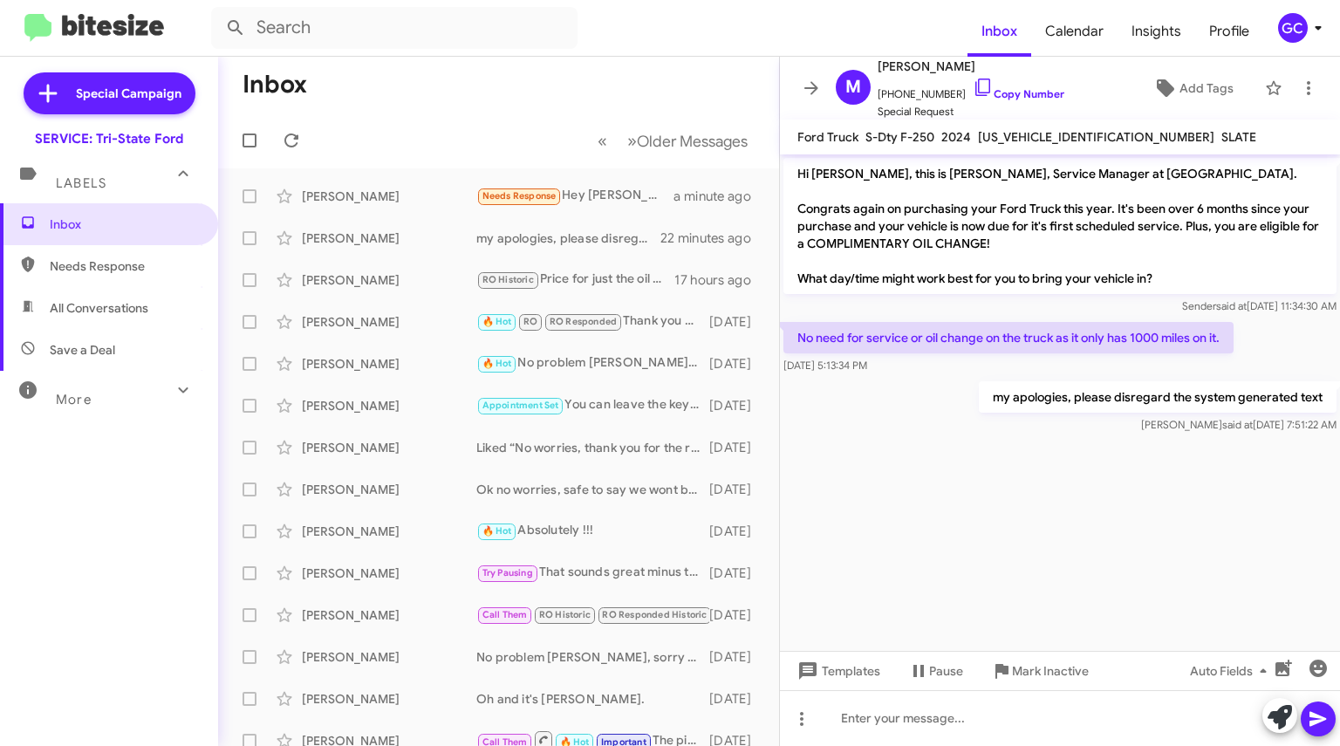
click at [352, 277] on div "[PERSON_NAME]" at bounding box center [389, 279] width 174 height 17
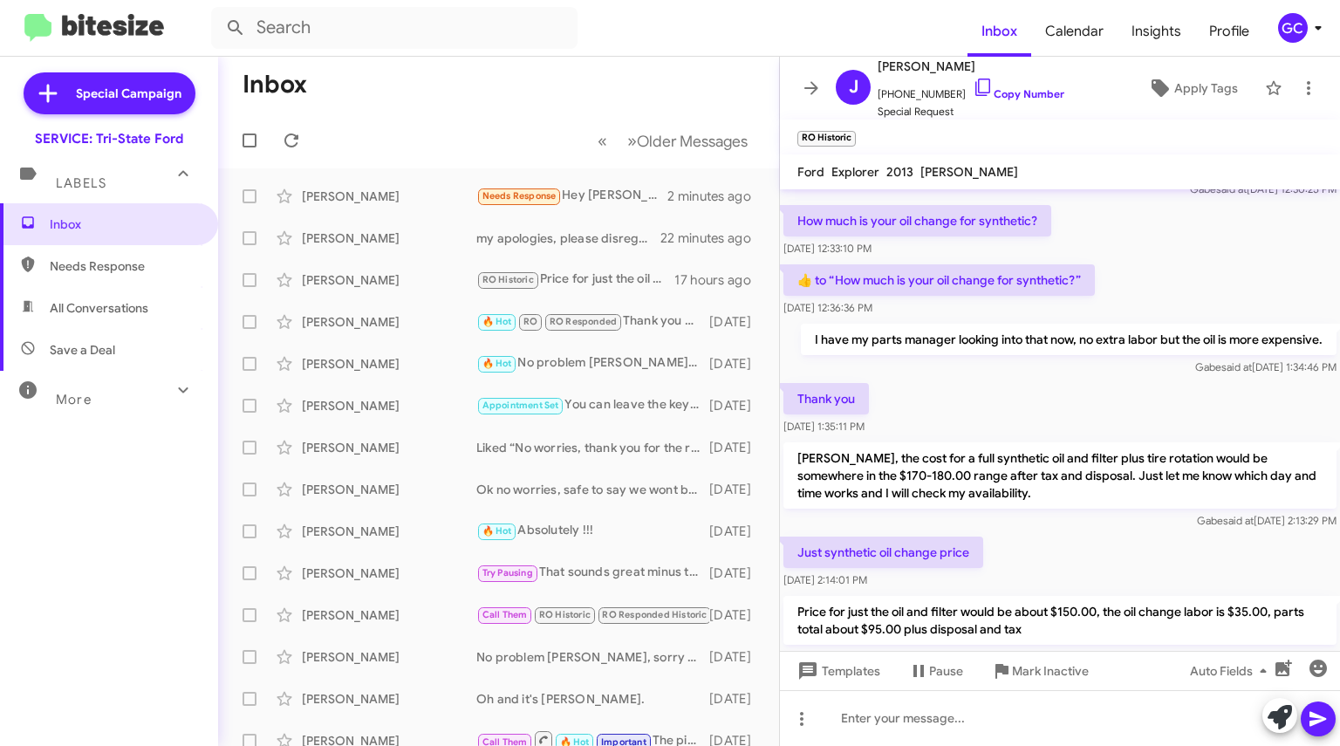
scroll to position [1305, 0]
